Goal: Transaction & Acquisition: Subscribe to service/newsletter

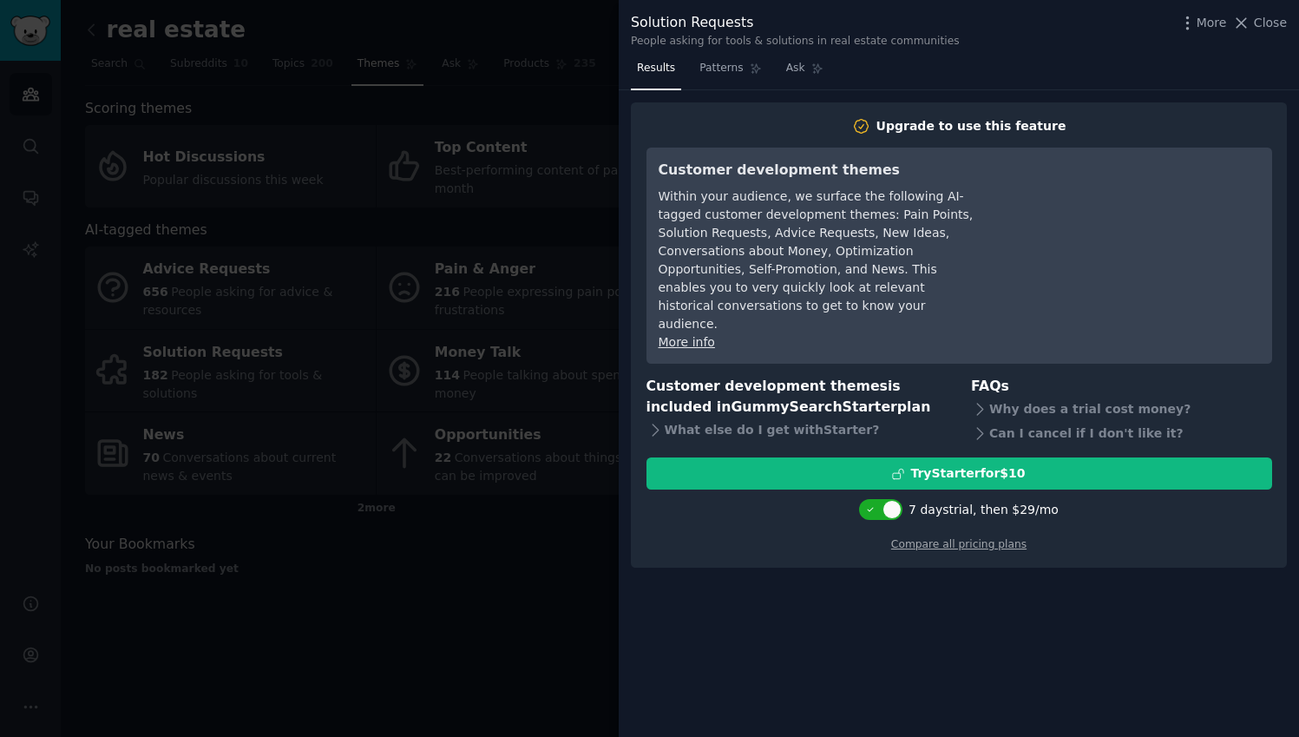
click at [591, 581] on div at bounding box center [649, 368] width 1299 height 737
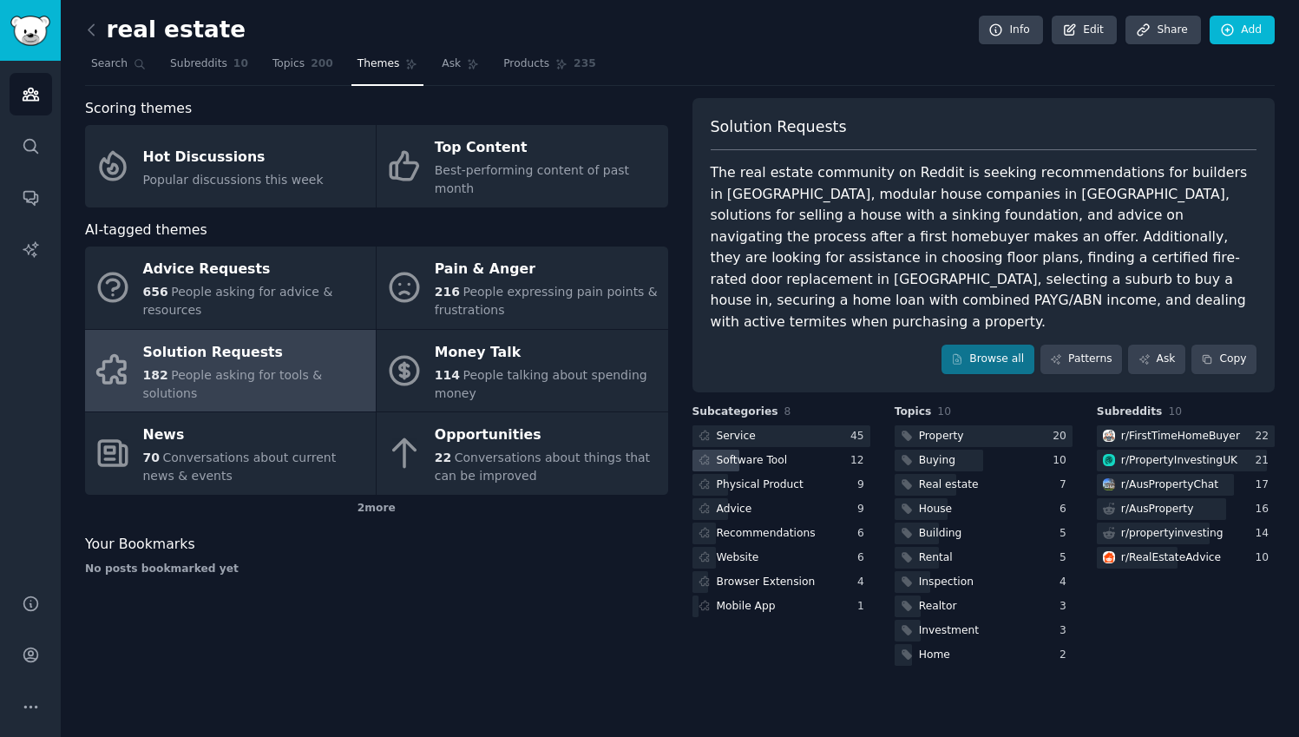
click at [804, 450] on div "Software Tool" at bounding box center [782, 461] width 178 height 22
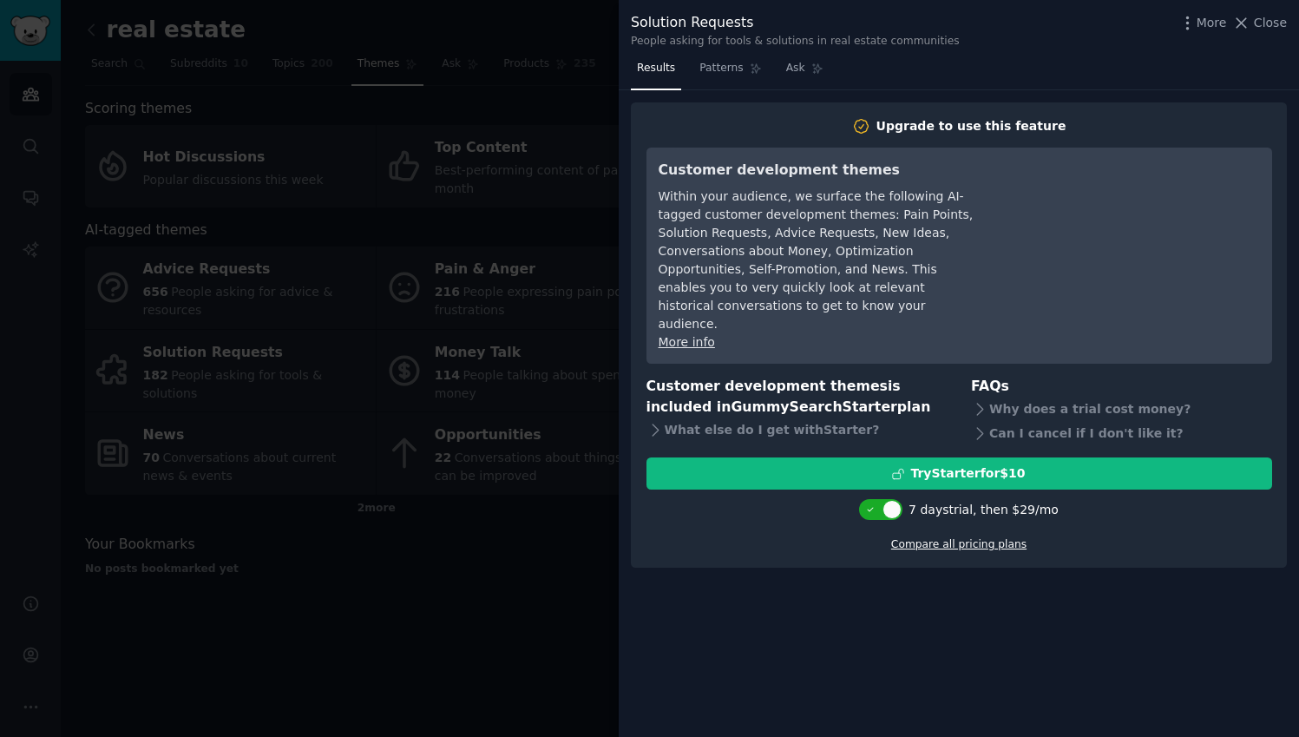
click at [935, 538] on link "Compare all pricing plans" at bounding box center [958, 544] width 135 height 12
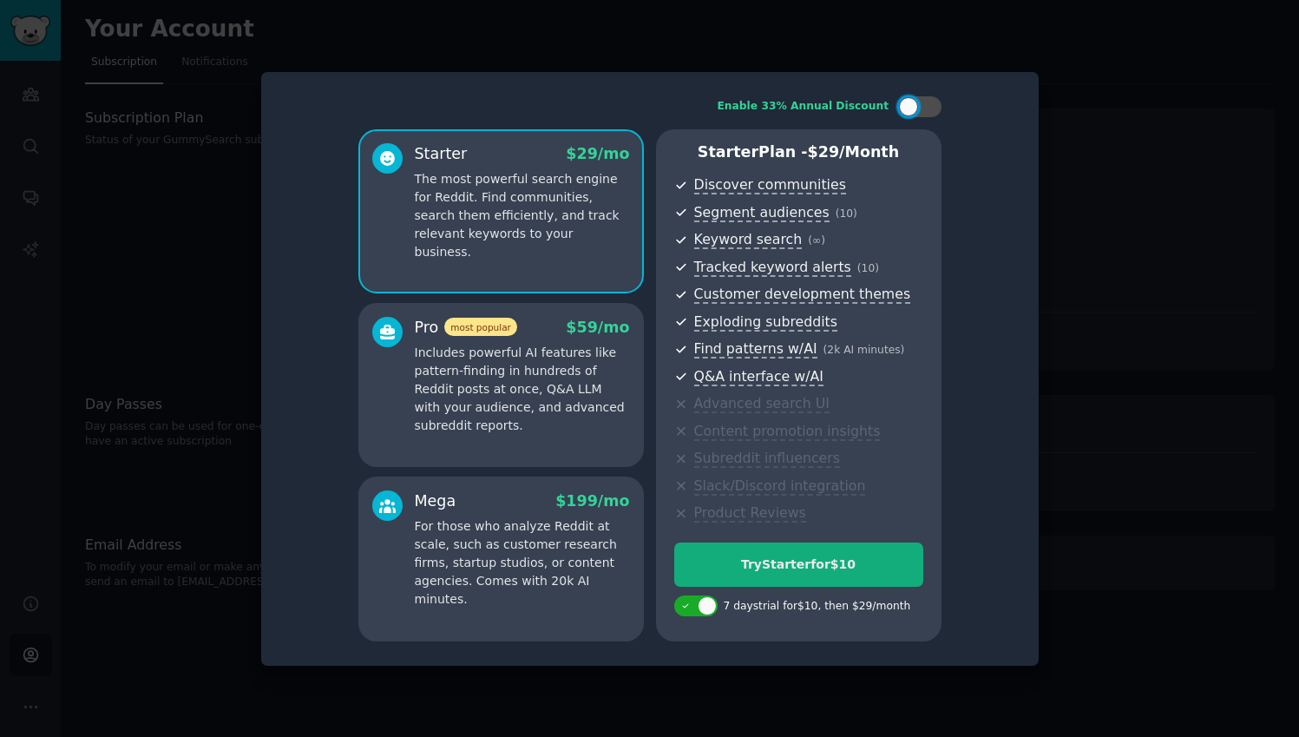
click at [812, 571] on button "Try Starter for $10" at bounding box center [798, 564] width 249 height 44
